Goal: Check status: Check status

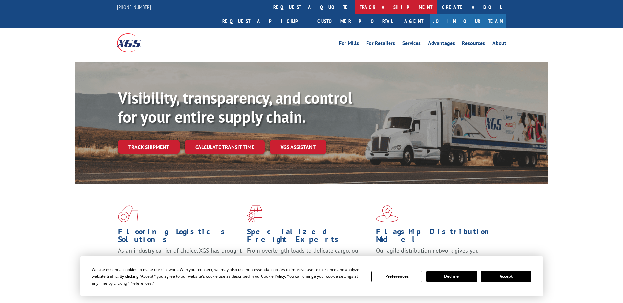
click at [355, 8] on link "track a shipment" at bounding box center [396, 7] width 82 height 14
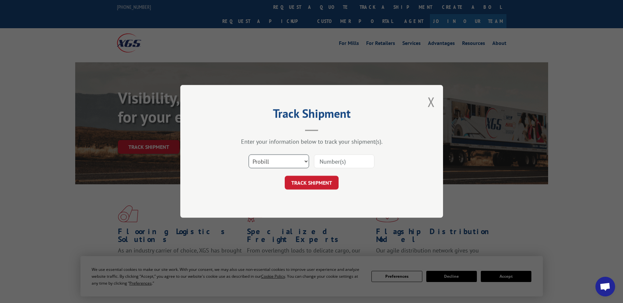
click at [305, 157] on select "Select category... Probill BOL PO" at bounding box center [279, 162] width 60 height 14
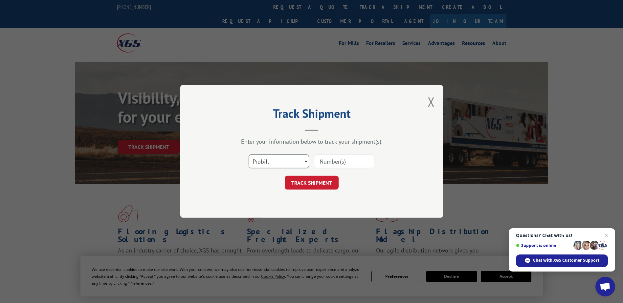
select select "bol"
click at [249, 155] on select "Select category... Probill BOL PO" at bounding box center [279, 162] width 60 height 14
click at [333, 163] on input at bounding box center [344, 162] width 60 height 14
type input "2875566"
click at [320, 184] on button "TRACK SHIPMENT" at bounding box center [312, 183] width 54 height 14
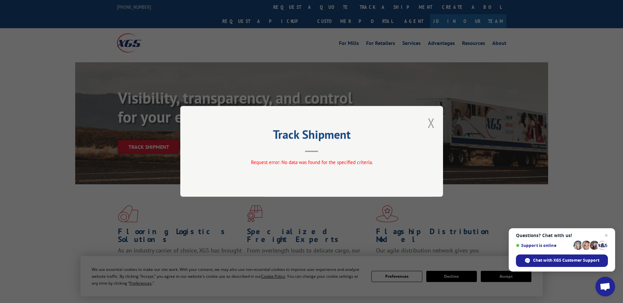
click at [430, 124] on button "Close modal" at bounding box center [430, 122] width 7 height 17
